Goal: Task Accomplishment & Management: Manage account settings

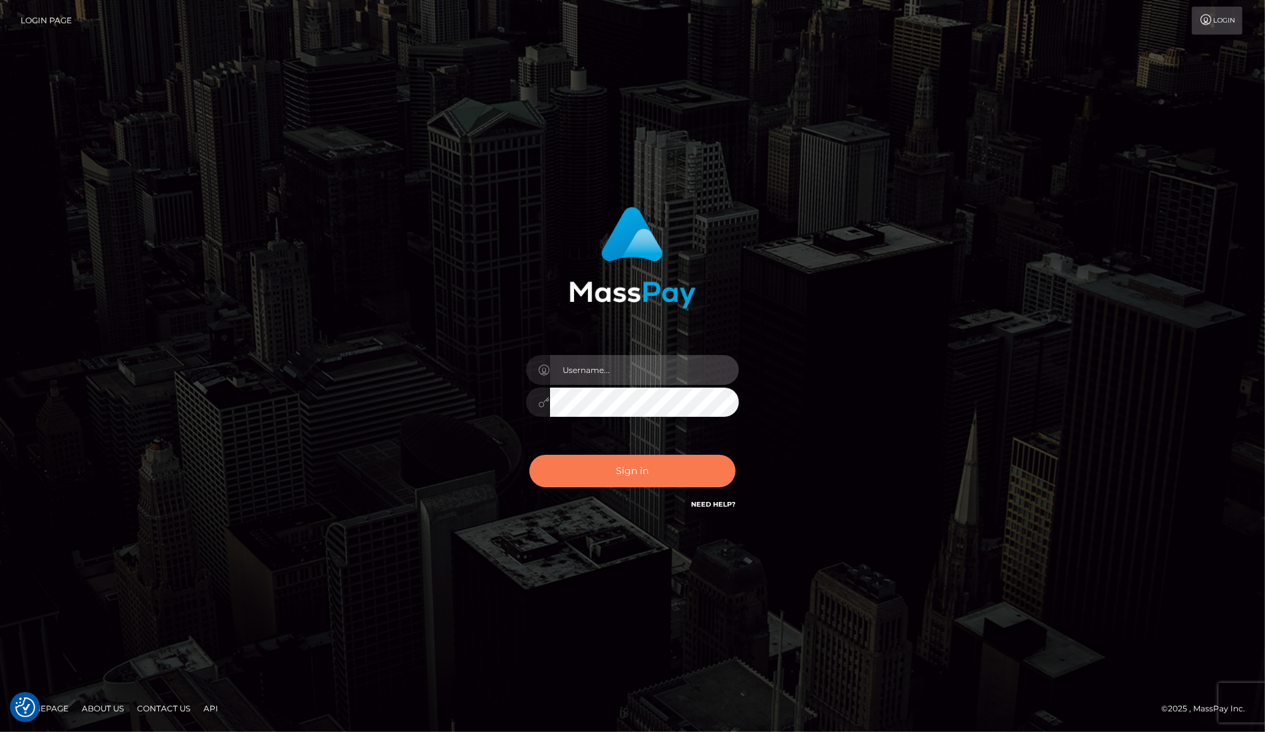
type input "[PERSON_NAME]"
click at [619, 469] on button "Sign in" at bounding box center [632, 471] width 206 height 33
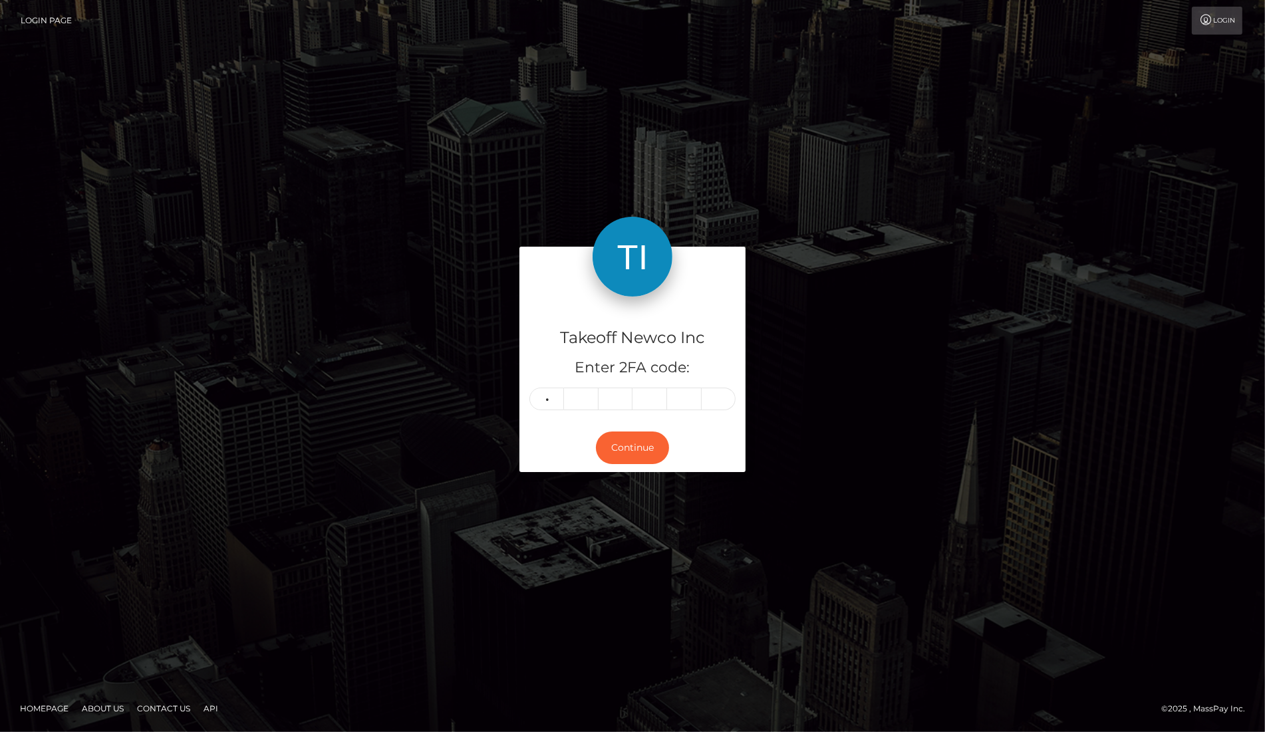
type input "2"
type input "0"
type input "3"
type input "0"
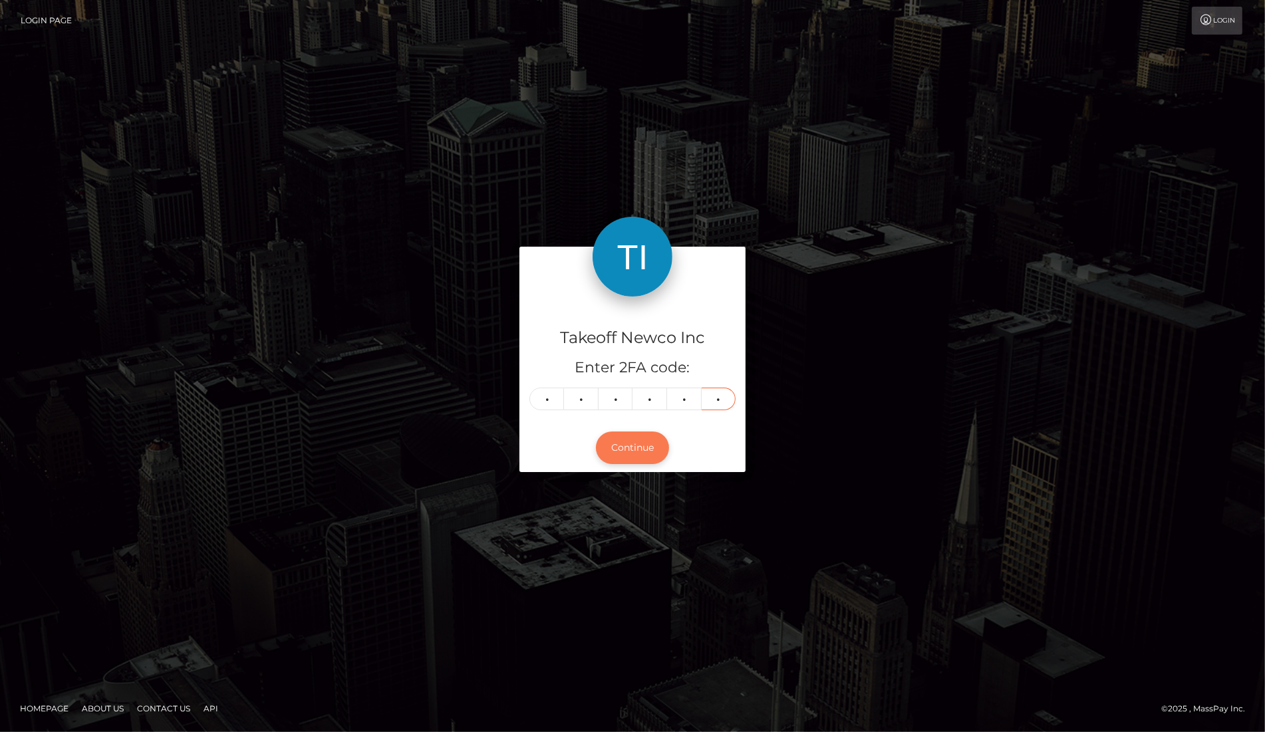
type input "2"
click at [637, 448] on button "Continue" at bounding box center [632, 448] width 73 height 33
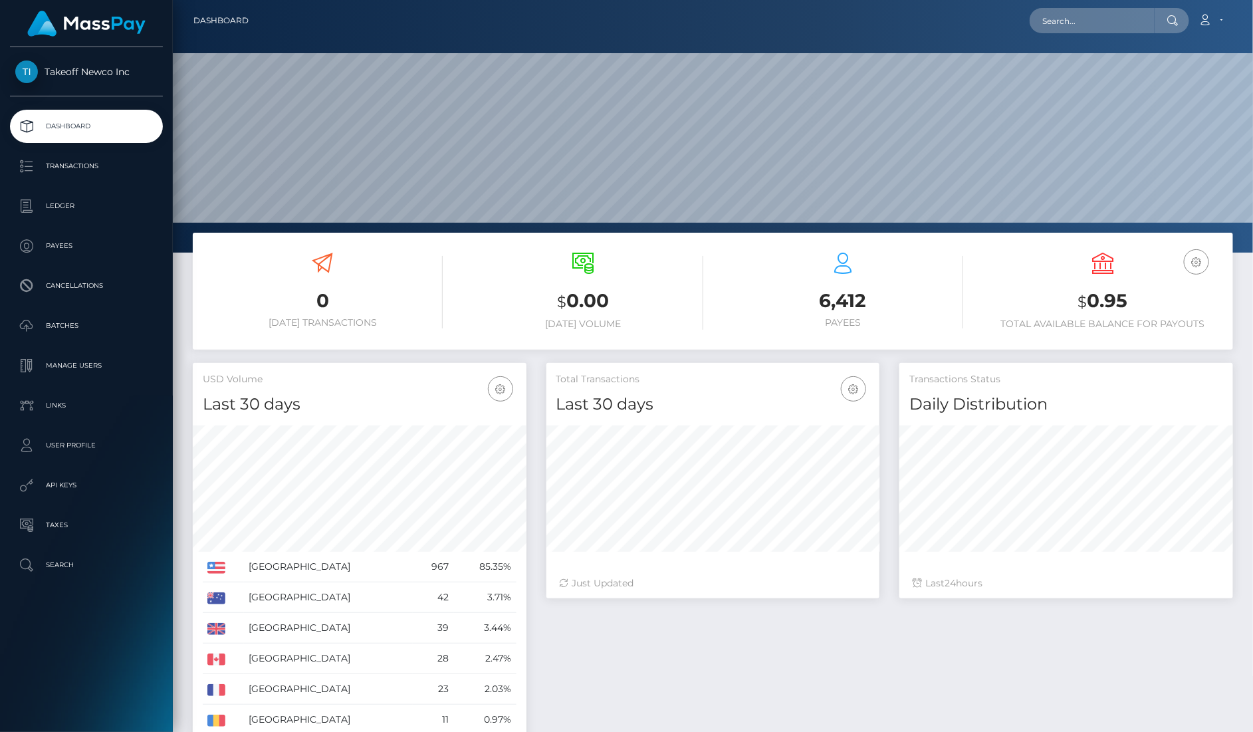
scroll to position [234, 333]
click at [1141, 17] on input "text" at bounding box center [1092, 20] width 125 height 25
paste input "NVxfs2iDKBTCbchETKhHevZsb5E2"
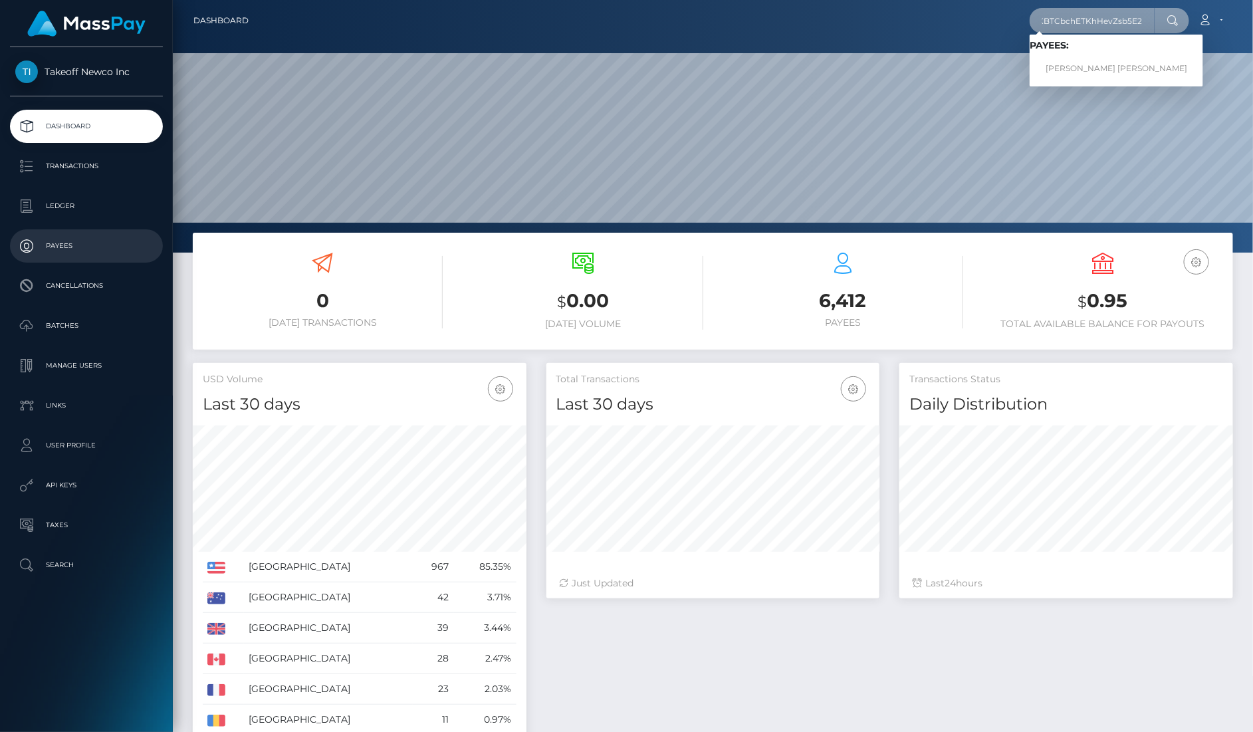
type input "NVxfs2iDKBTCbchETKhHevZsb5E2"
click at [1129, 25] on input "NVxfs2iDKBTCbchETKhHevZsb5E2" at bounding box center [1092, 20] width 125 height 25
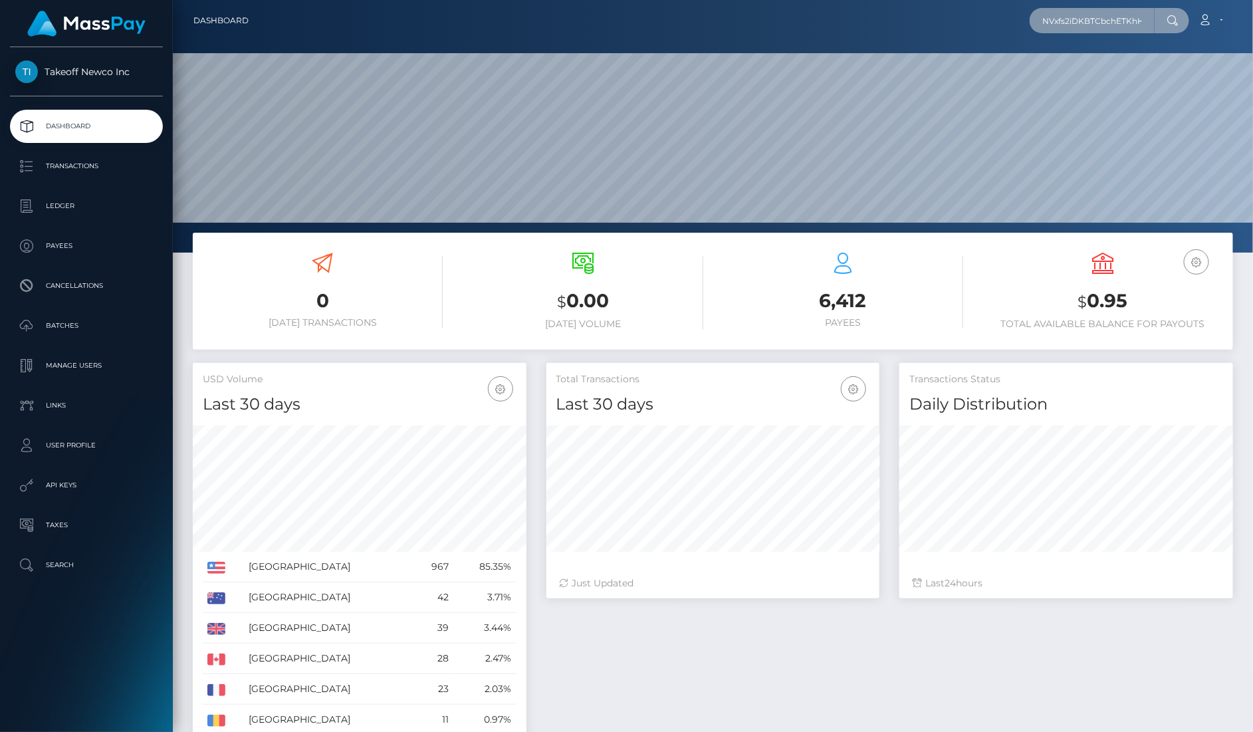
click at [1129, 25] on input "NVxfs2iDKBTCbchETKhHevZsb5E2" at bounding box center [1092, 20] width 125 height 25
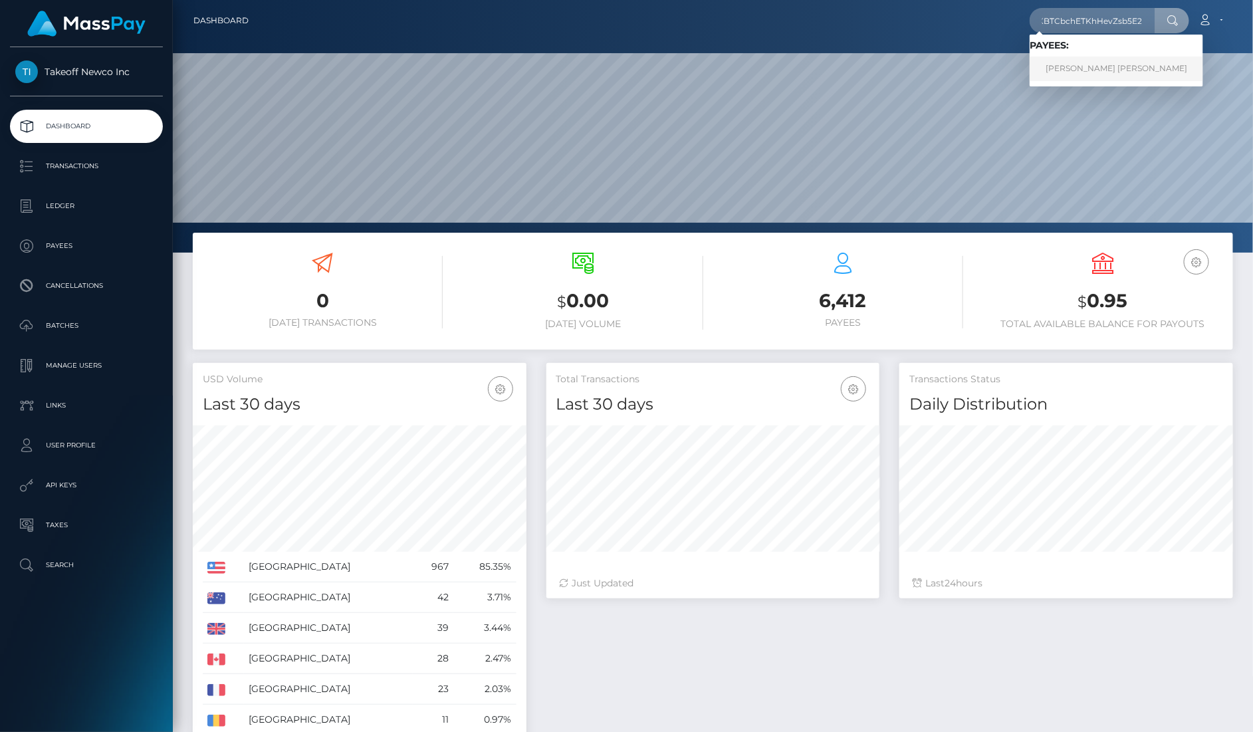
click at [1137, 70] on link "MONIQUE WHITNEY WEBB-COWX" at bounding box center [1117, 69] width 174 height 25
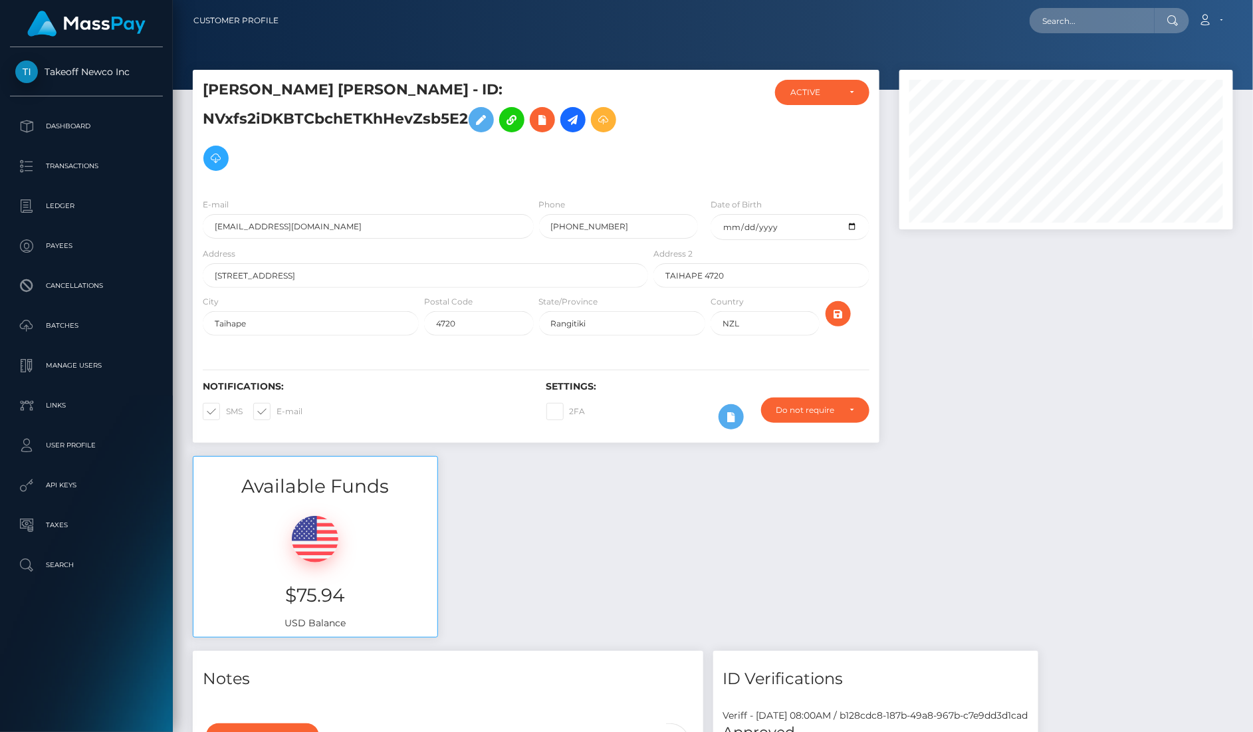
scroll to position [160, 333]
drag, startPoint x: 566, startPoint y: 184, endPoint x: 548, endPoint y: 184, distance: 18.0
click at [548, 214] on input "+64108370356" at bounding box center [618, 226] width 159 height 25
type input "0108370356"
click at [840, 306] on icon "submit" at bounding box center [839, 314] width 16 height 17
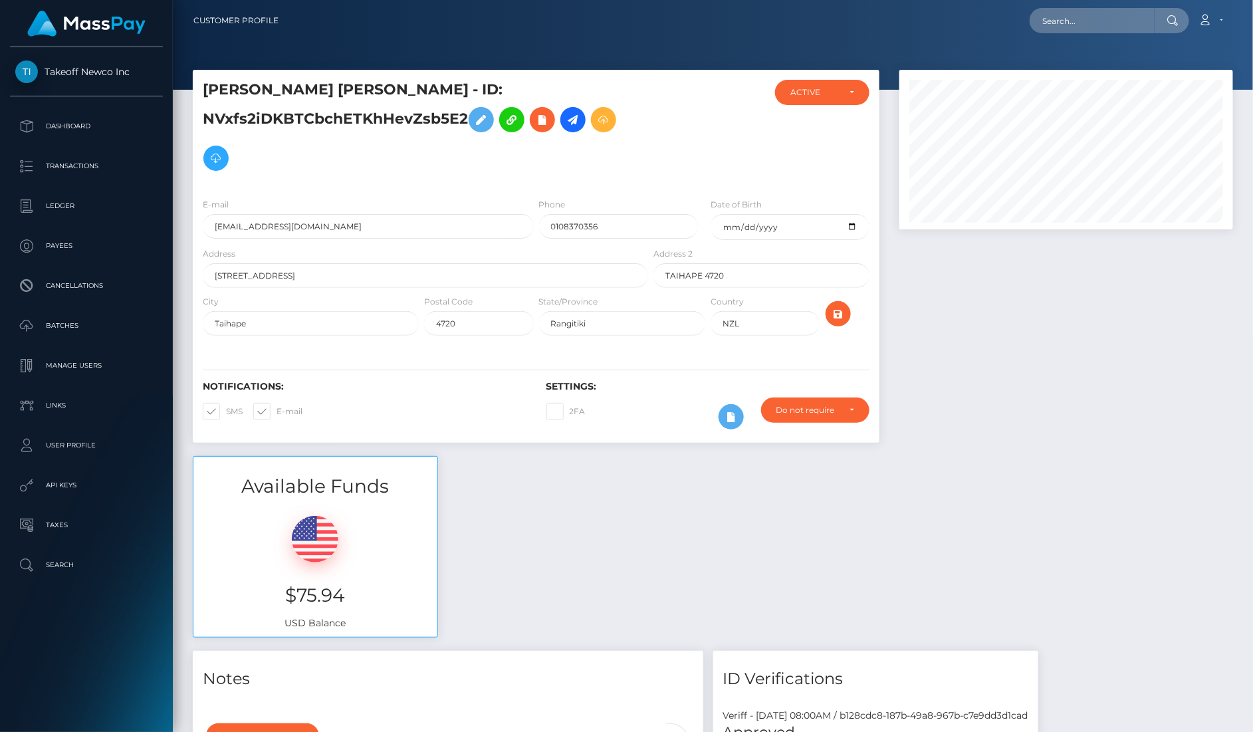
scroll to position [160, 333]
